Goal: Navigation & Orientation: Find specific page/section

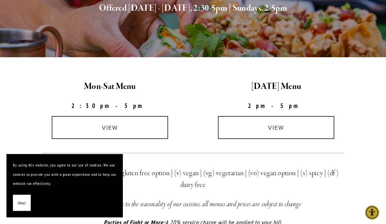
scroll to position [150, 0]
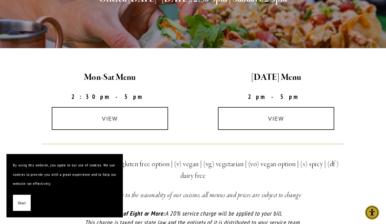
click at [107, 119] on link "view" at bounding box center [110, 118] width 116 height 23
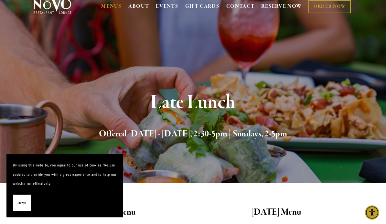
scroll to position [0, 0]
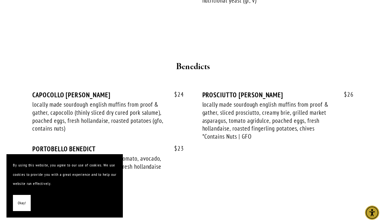
scroll to position [805, 0]
